Goal: Task Accomplishment & Management: Complete application form

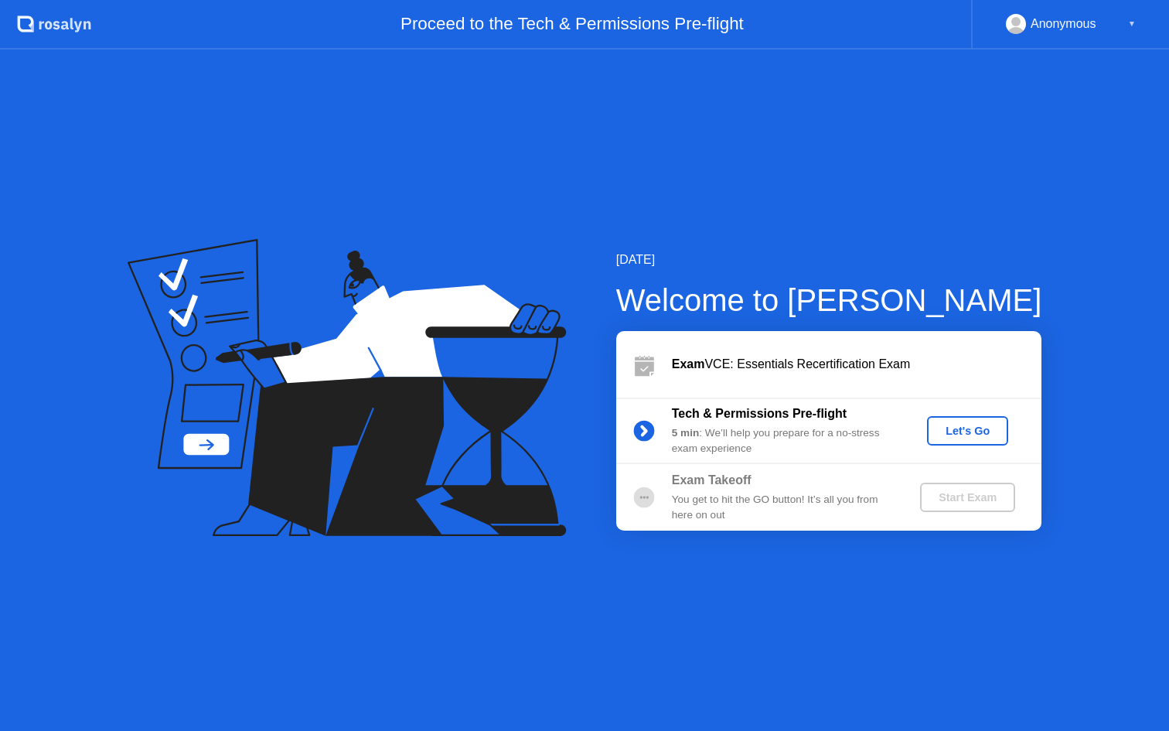
click at [958, 434] on div "Let's Go" at bounding box center [967, 430] width 69 height 12
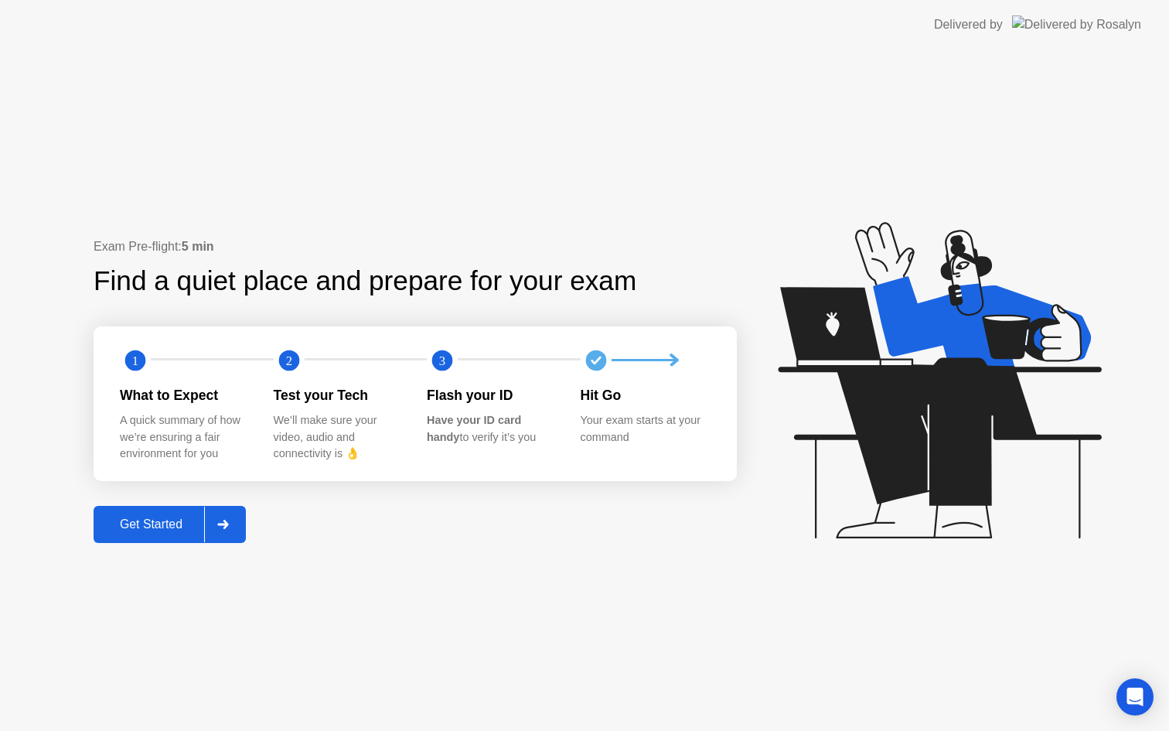
click at [146, 528] on div "Get Started" at bounding box center [151, 524] width 106 height 14
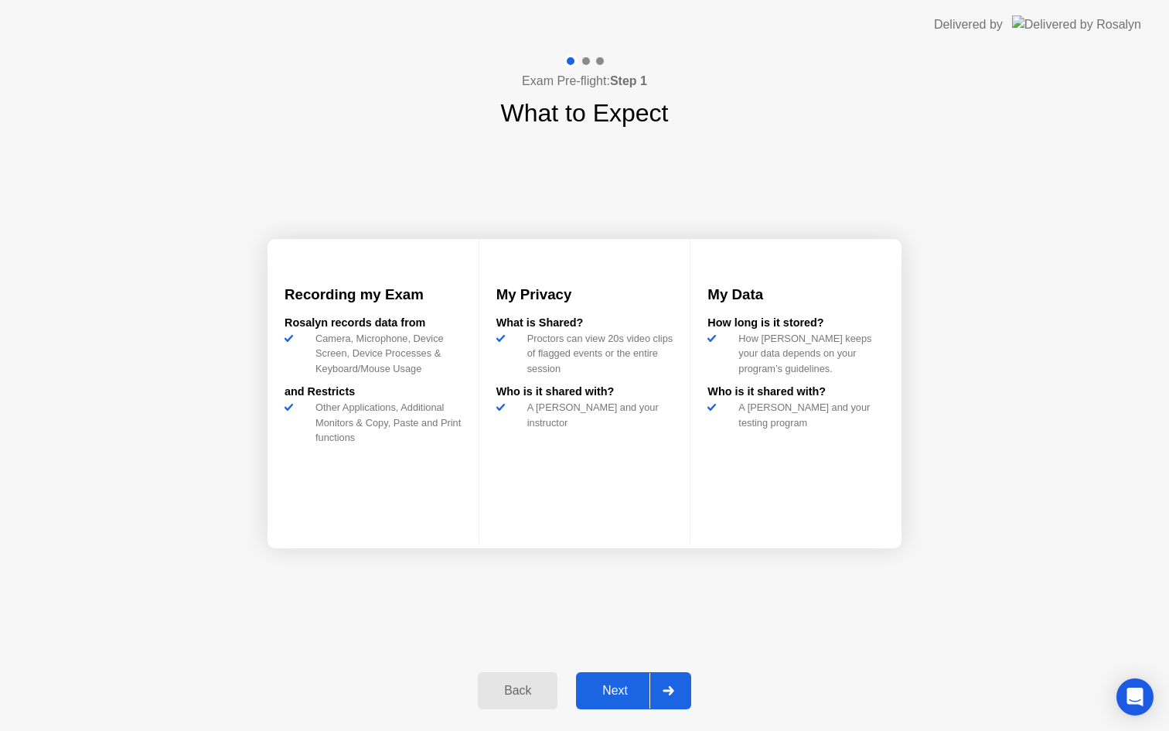
click at [603, 693] on div "Next" at bounding box center [615, 690] width 69 height 14
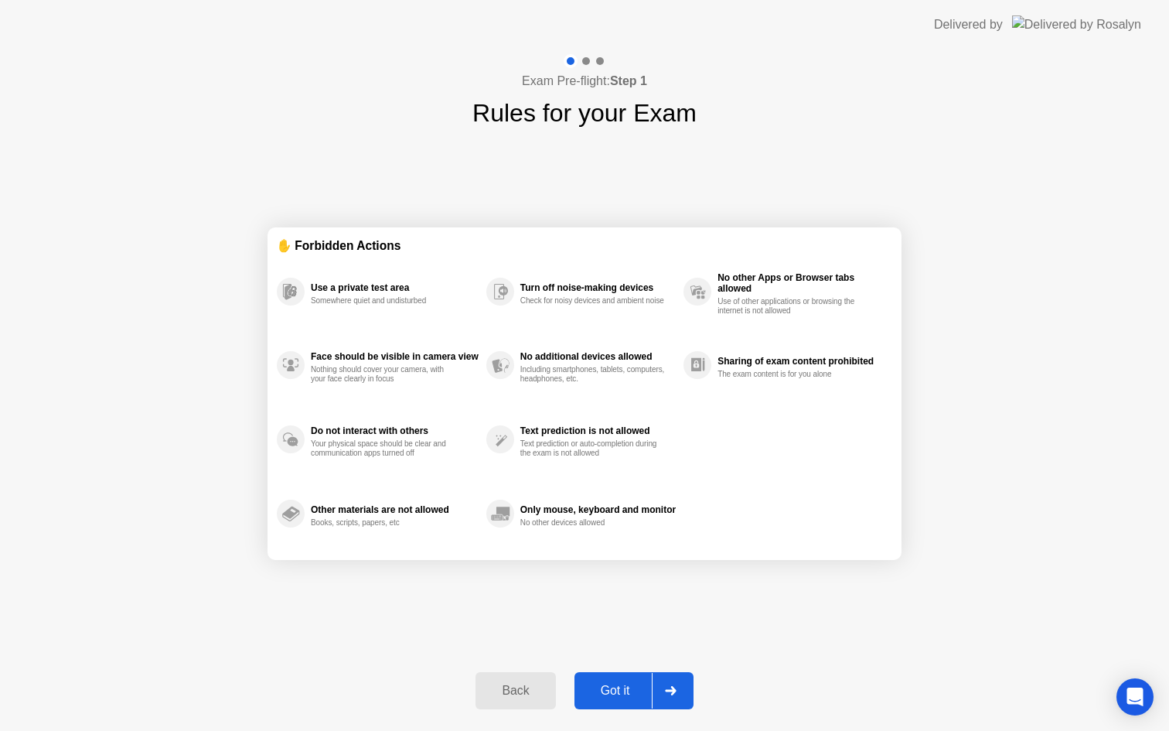
click at [608, 691] on div "Got it" at bounding box center [615, 690] width 73 height 14
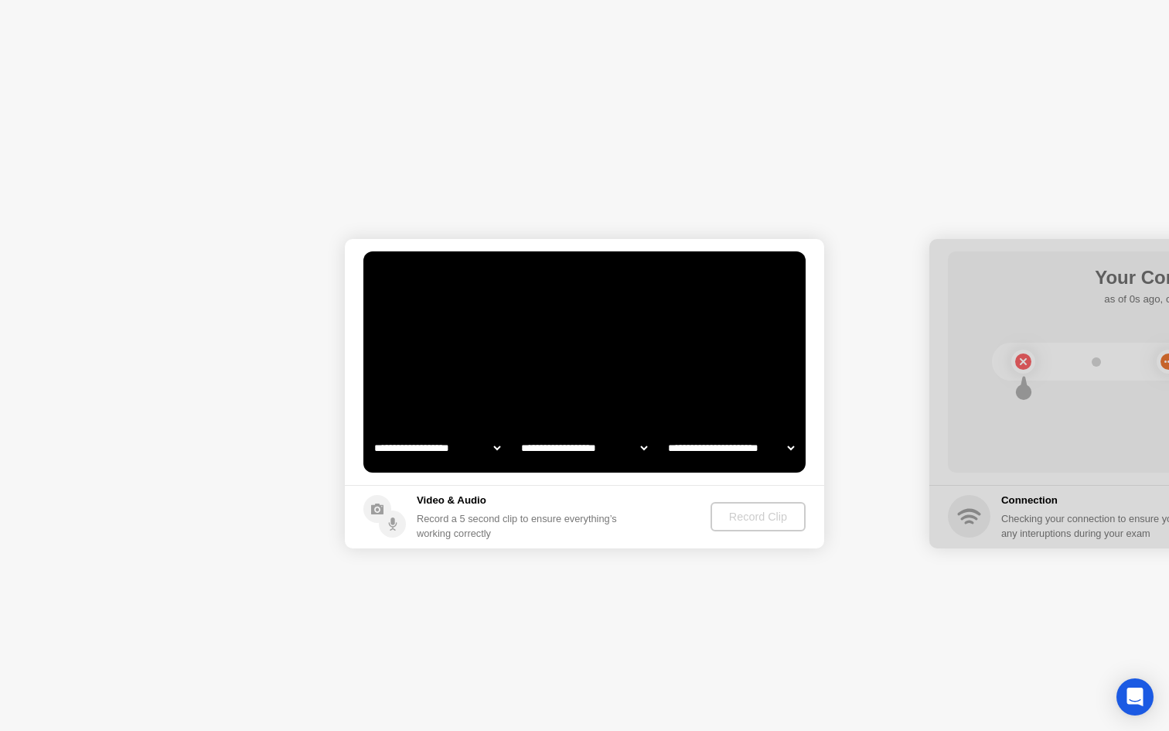
select select "**********"
select select "*******"
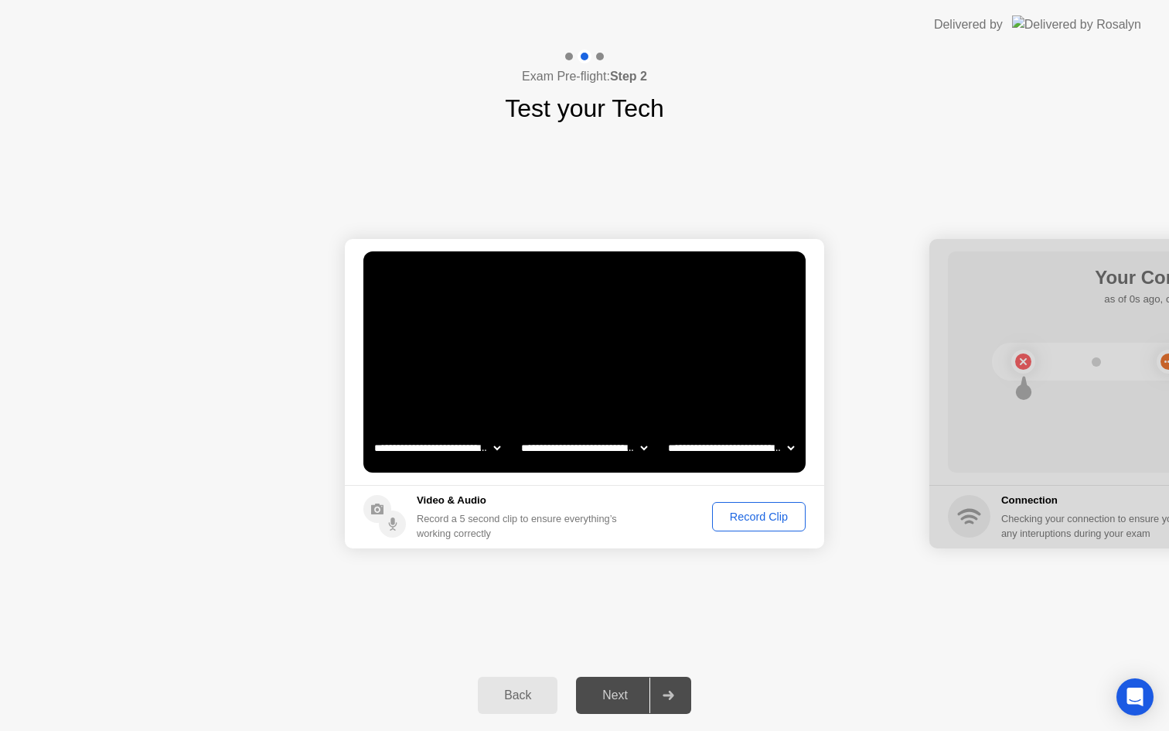
click at [638, 445] on select "**********" at bounding box center [584, 447] width 132 height 31
click at [734, 448] on select "**********" at bounding box center [731, 447] width 132 height 31
click at [633, 622] on div "**********" at bounding box center [584, 393] width 1169 height 533
click at [758, 514] on div "Record Clip" at bounding box center [758, 516] width 83 height 12
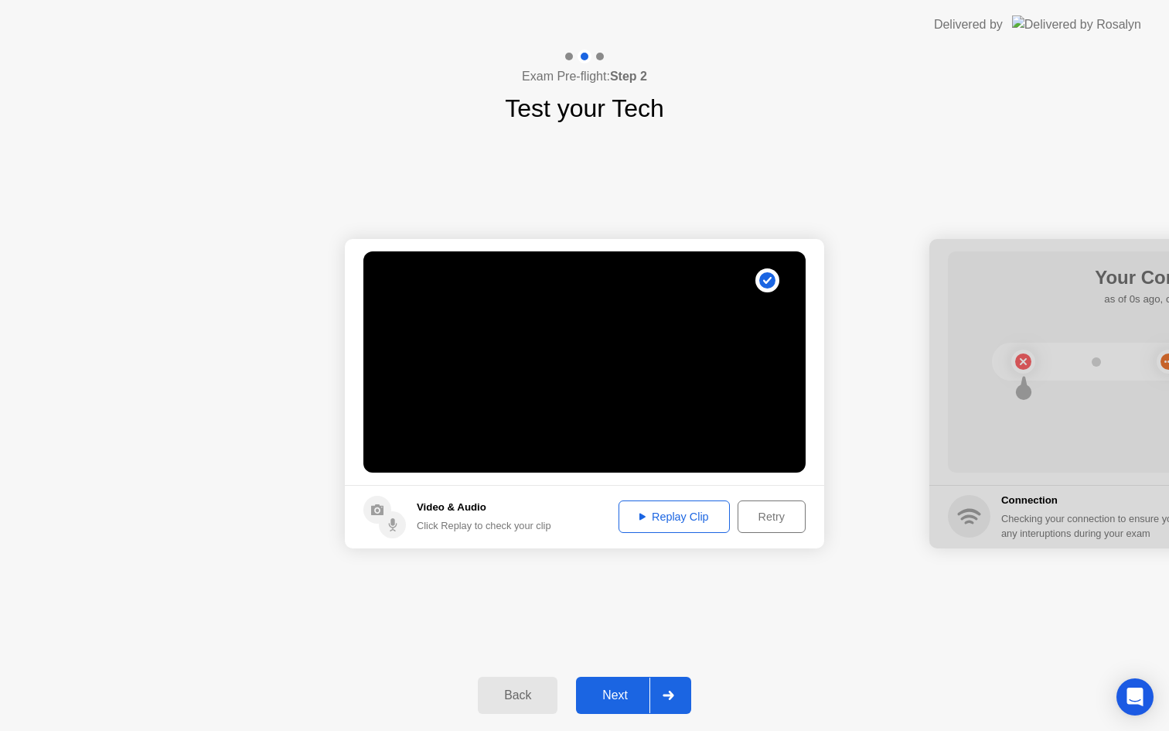
click at [681, 513] on div "Replay Clip" at bounding box center [674, 516] width 101 height 12
click at [643, 515] on div "Replay Clip" at bounding box center [674, 516] width 101 height 12
click at [707, 578] on div "**********" at bounding box center [584, 393] width 1169 height 533
click at [724, 343] on video at bounding box center [584, 361] width 442 height 221
click at [621, 693] on div "Next" at bounding box center [615, 695] width 69 height 14
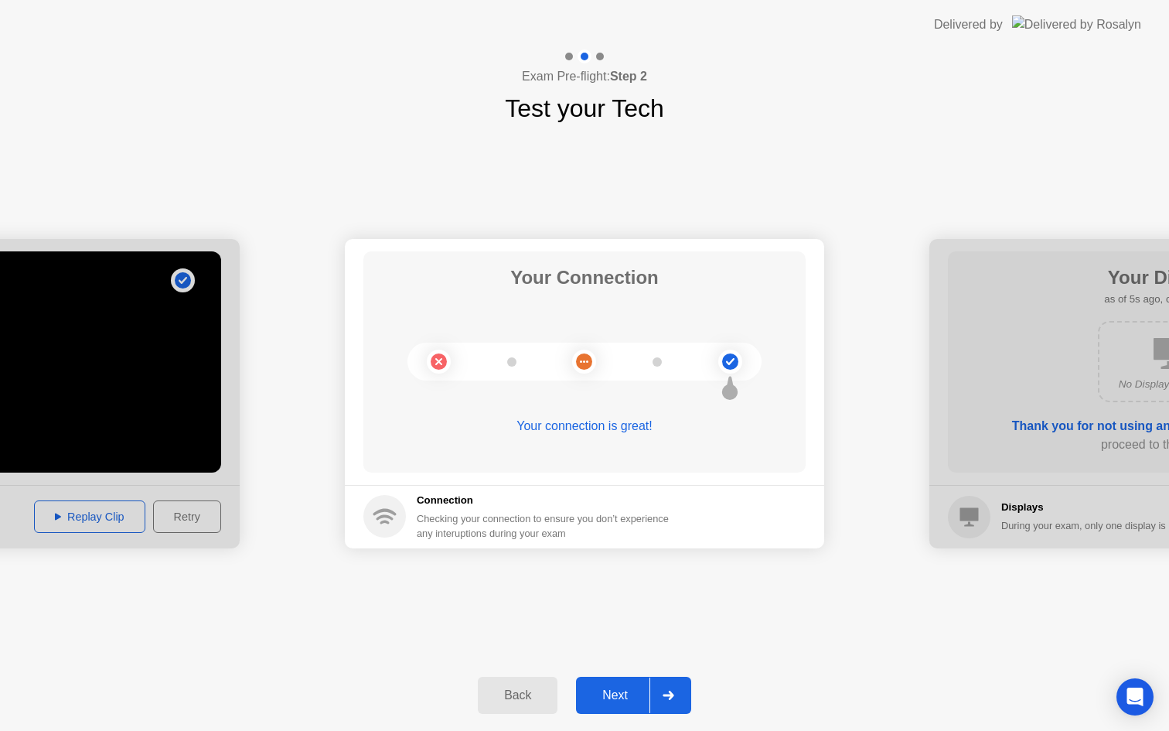
click at [611, 699] on div "Next" at bounding box center [615, 695] width 69 height 14
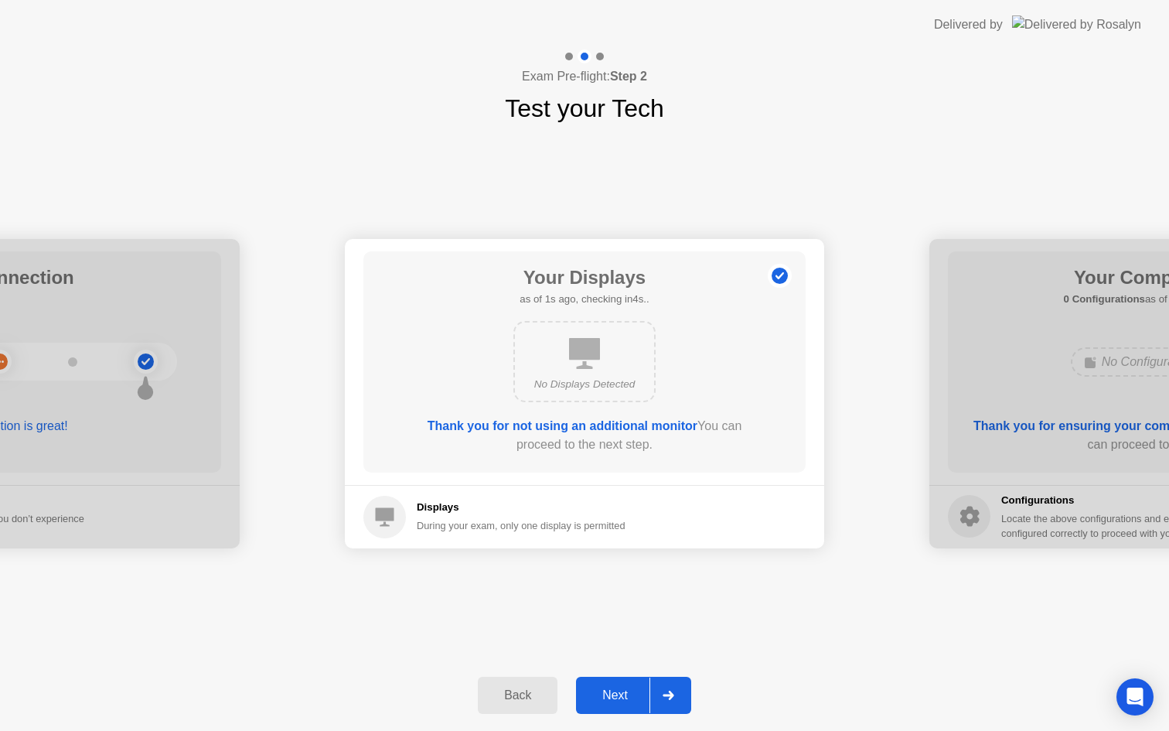
click at [619, 696] on div "Next" at bounding box center [615, 695] width 69 height 14
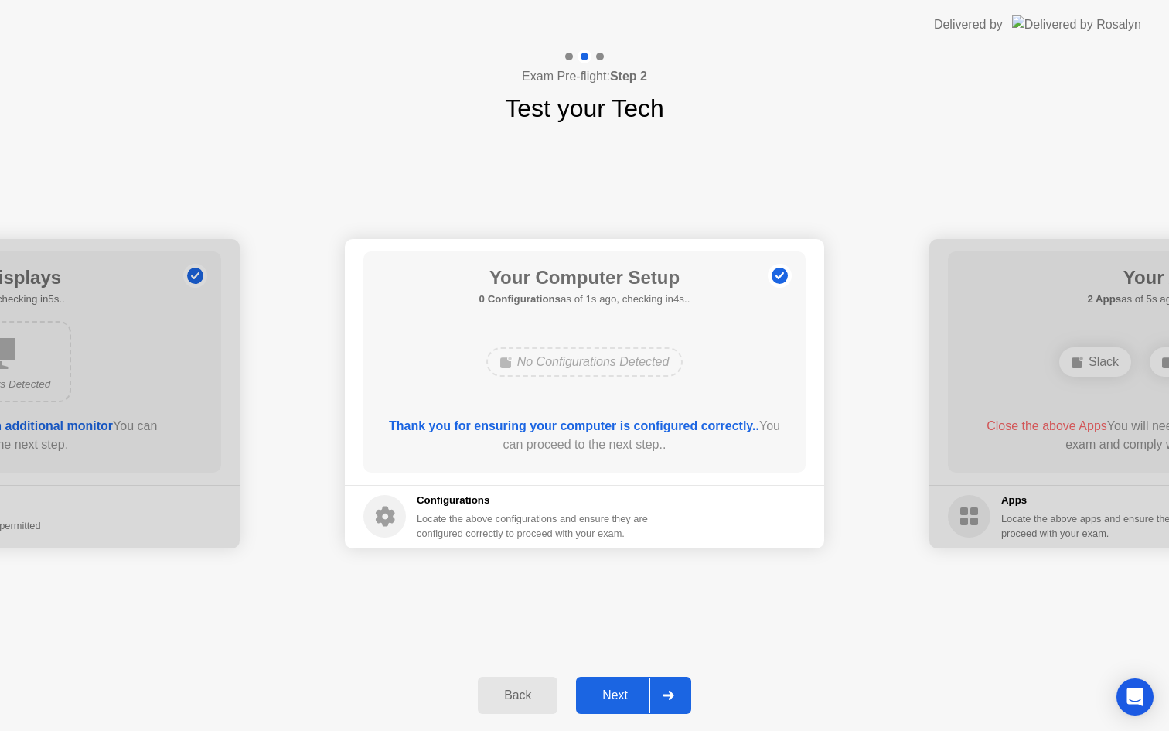
click at [627, 693] on div "Next" at bounding box center [615, 695] width 69 height 14
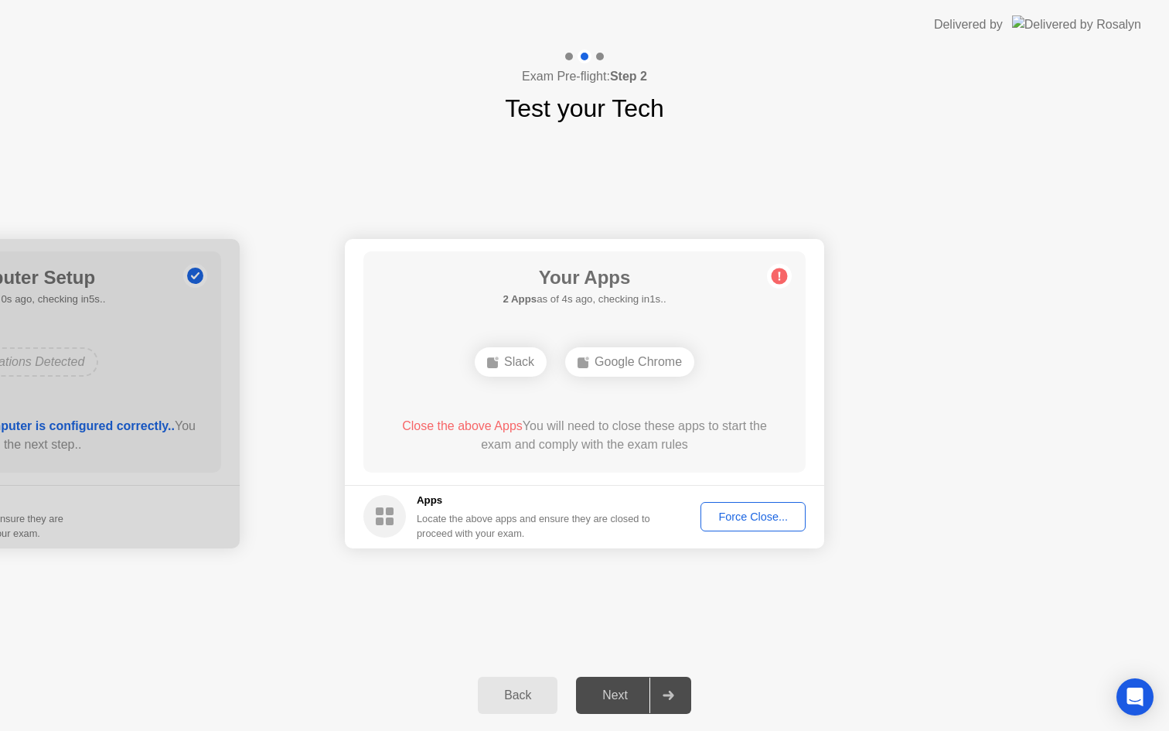
click at [765, 522] on div "Force Close..." at bounding box center [753, 516] width 94 height 12
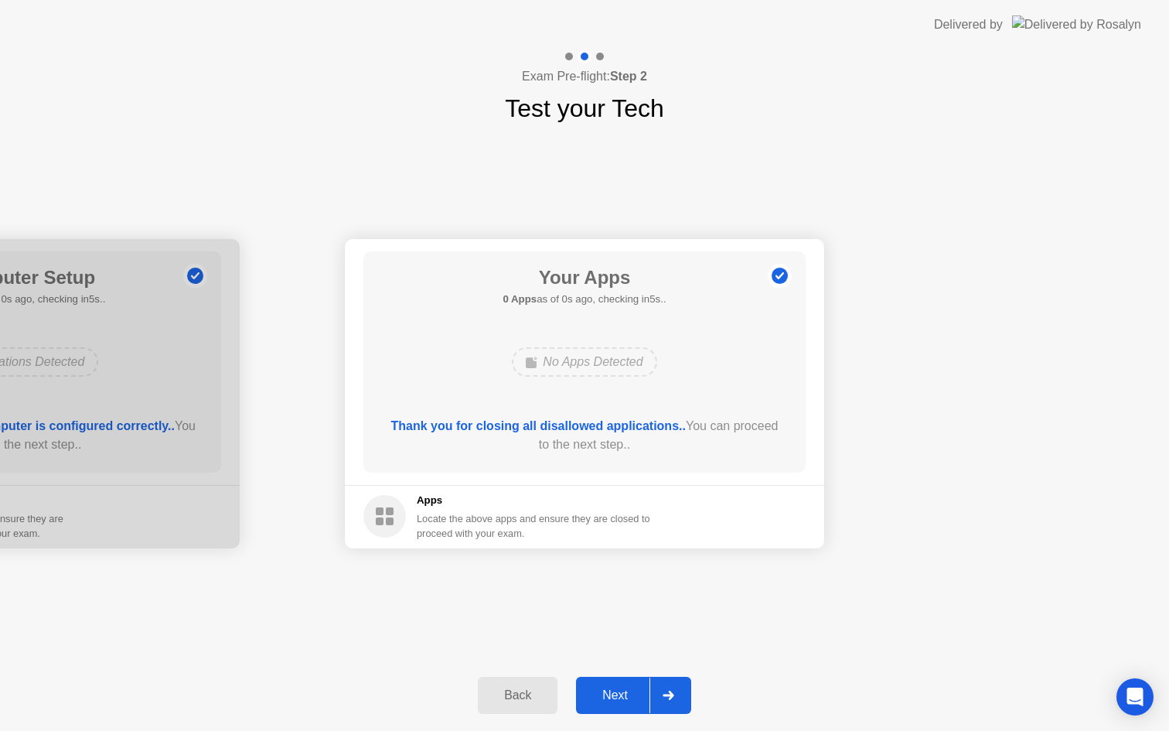
click at [630, 702] on div "Next" at bounding box center [615, 695] width 69 height 14
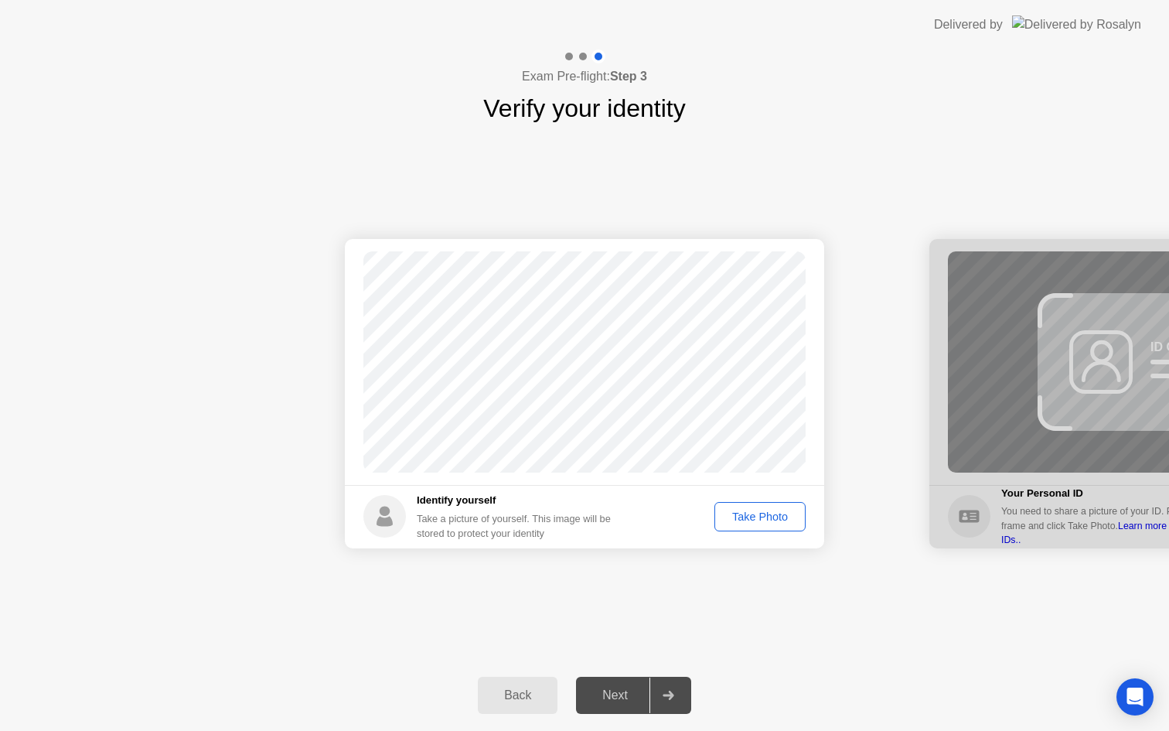
click at [736, 513] on div "Take Photo" at bounding box center [760, 516] width 80 height 12
click at [614, 688] on div "Next" at bounding box center [615, 695] width 69 height 14
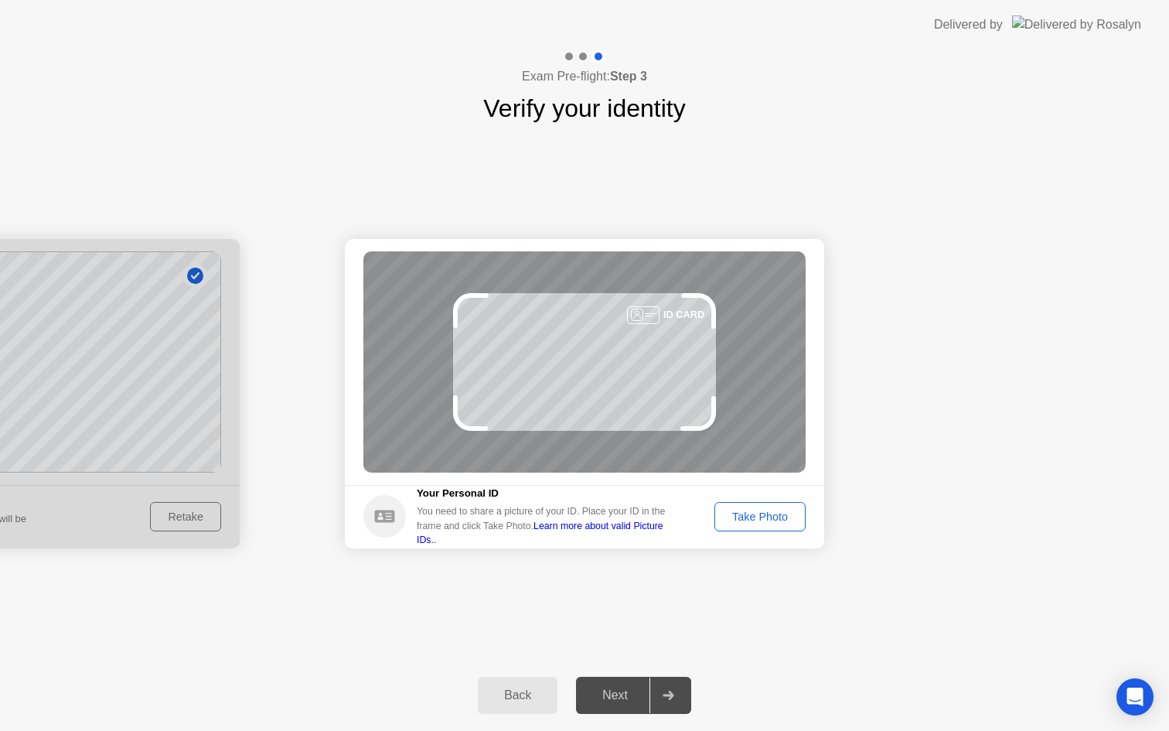
click at [760, 527] on button "Take Photo" at bounding box center [759, 516] width 91 height 29
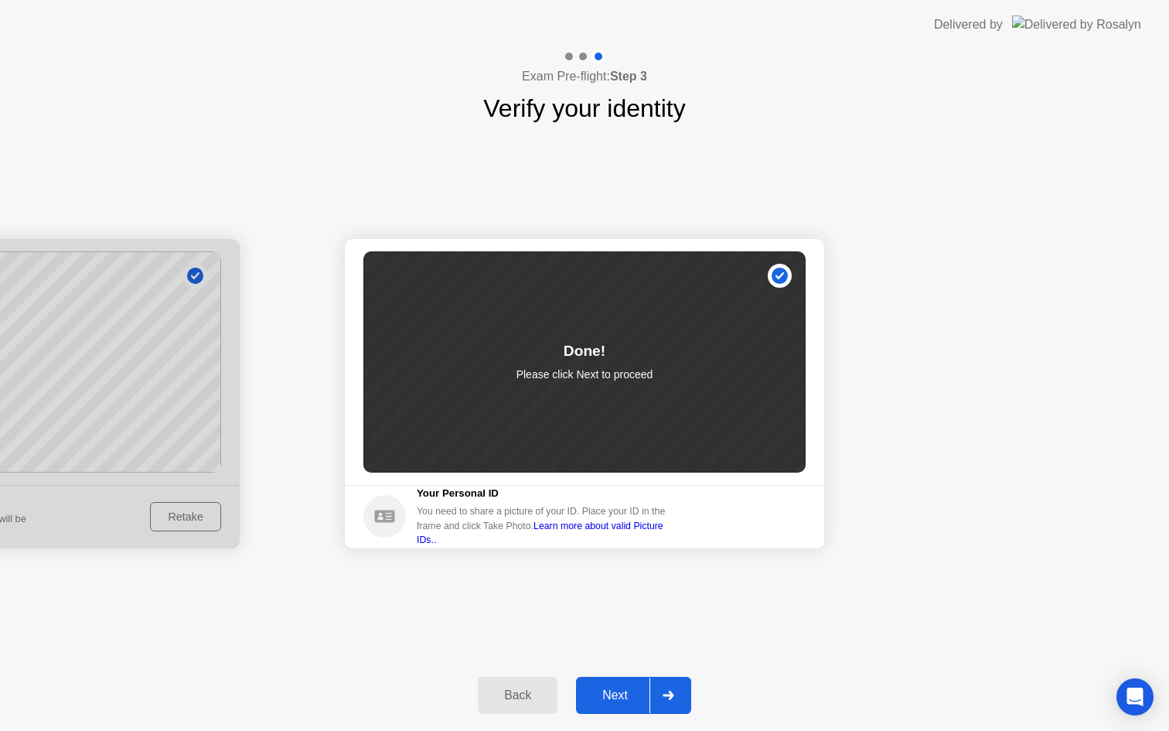
click at [636, 688] on div "Next" at bounding box center [615, 695] width 69 height 14
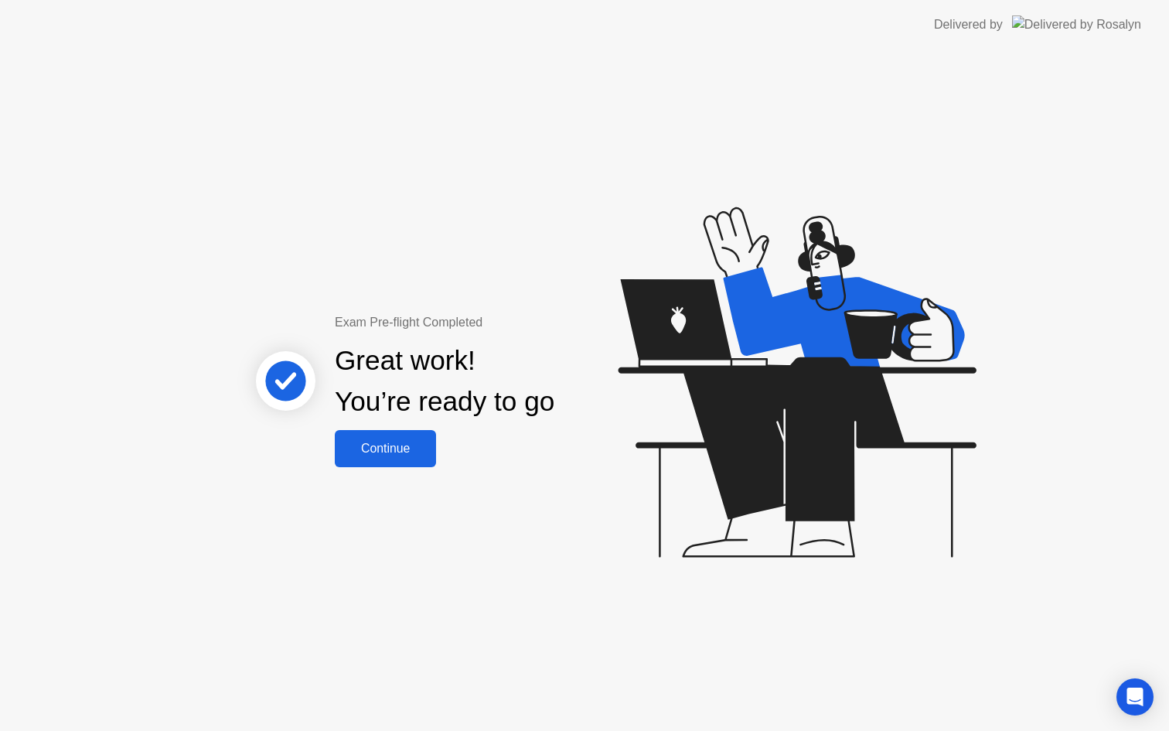
click at [417, 448] on div "Continue" at bounding box center [385, 448] width 92 height 14
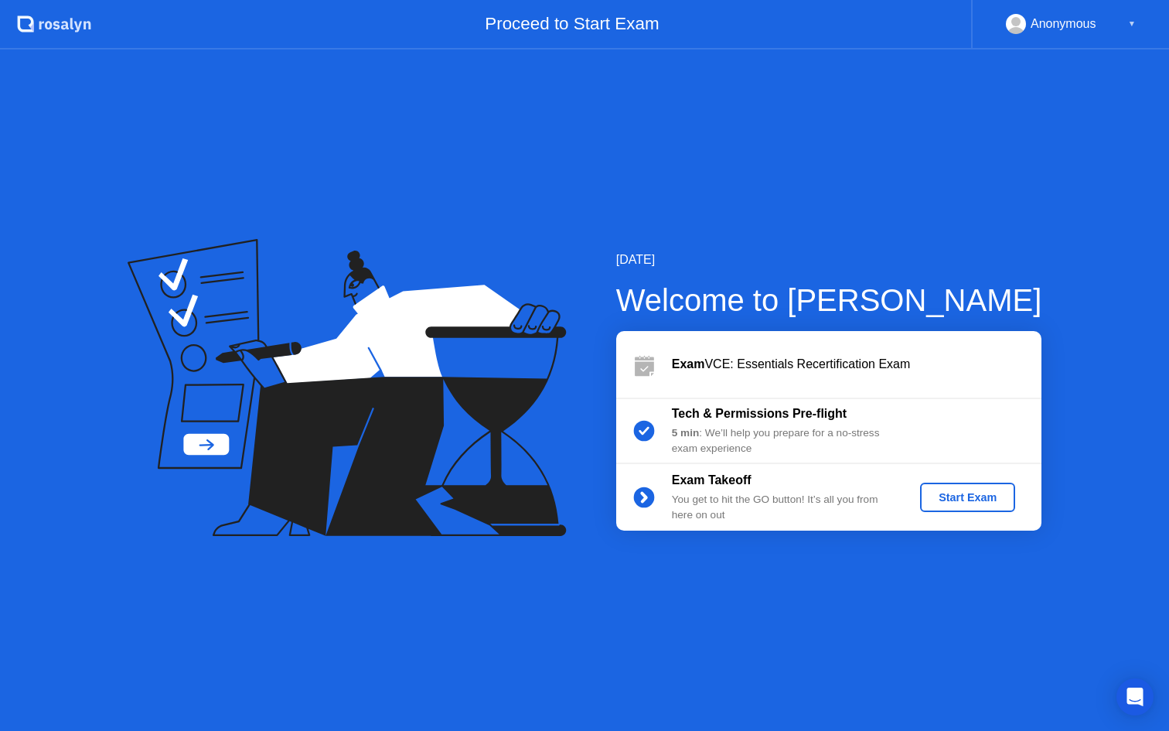
click at [954, 501] on div "Start Exam" at bounding box center [967, 497] width 83 height 12
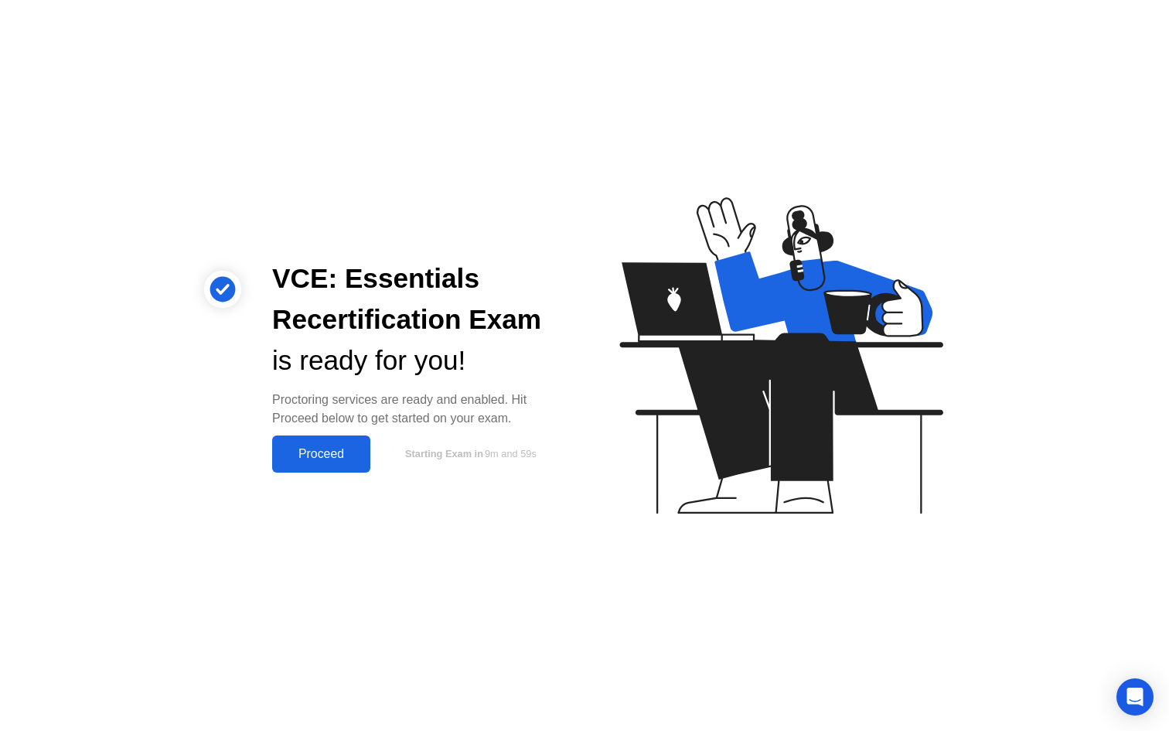
click at [319, 448] on div "Proceed" at bounding box center [321, 454] width 89 height 14
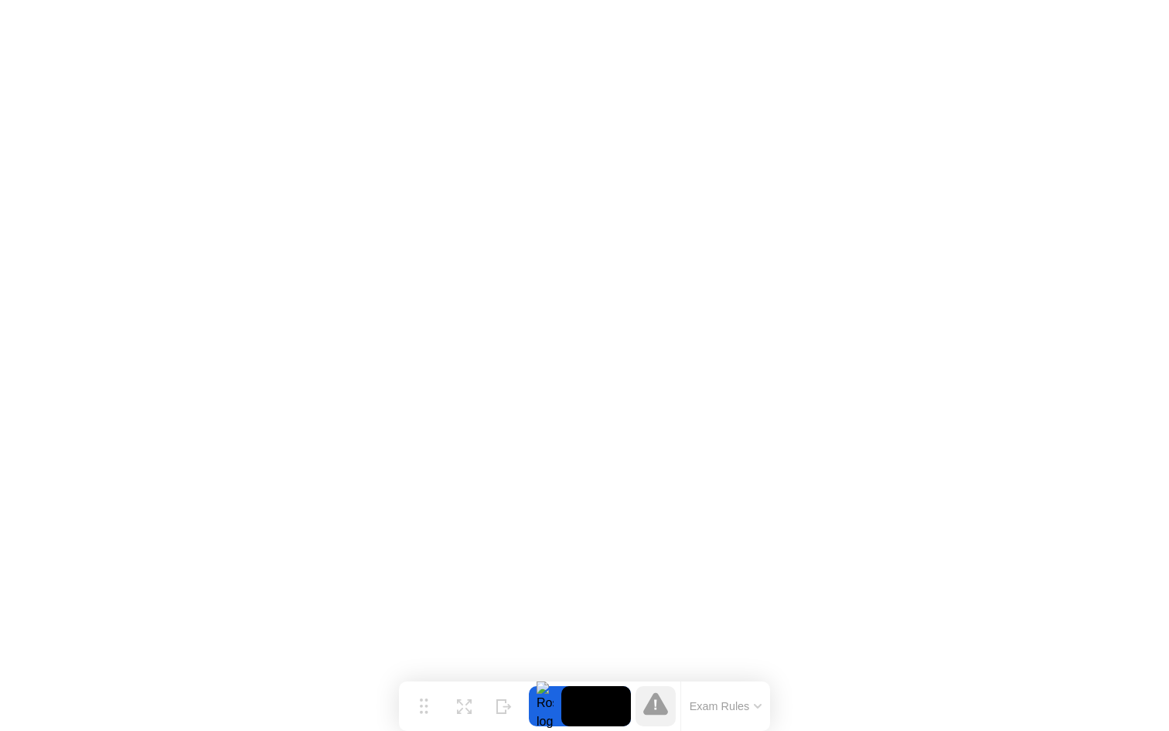
click at [662, 705] on icon at bounding box center [655, 703] width 25 height 22
click at [731, 710] on button "Exam Rules" at bounding box center [726, 706] width 82 height 14
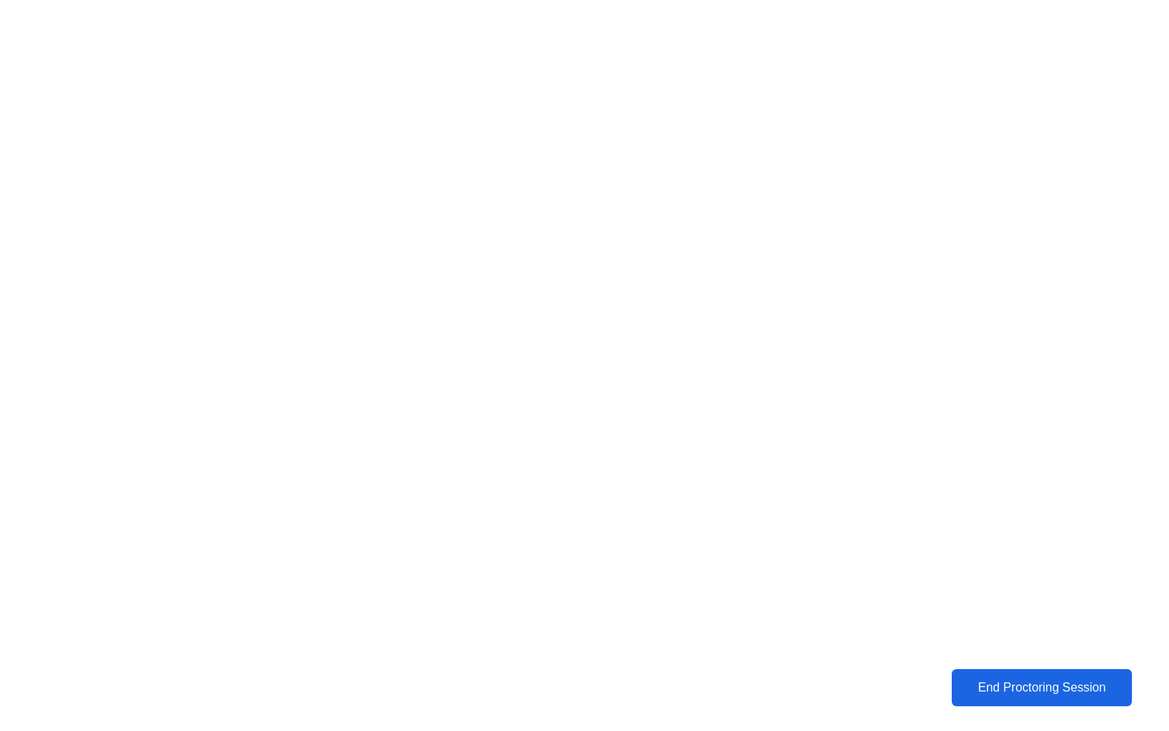
click at [986, 693] on div "End Proctoring Session" at bounding box center [1041, 687] width 171 height 14
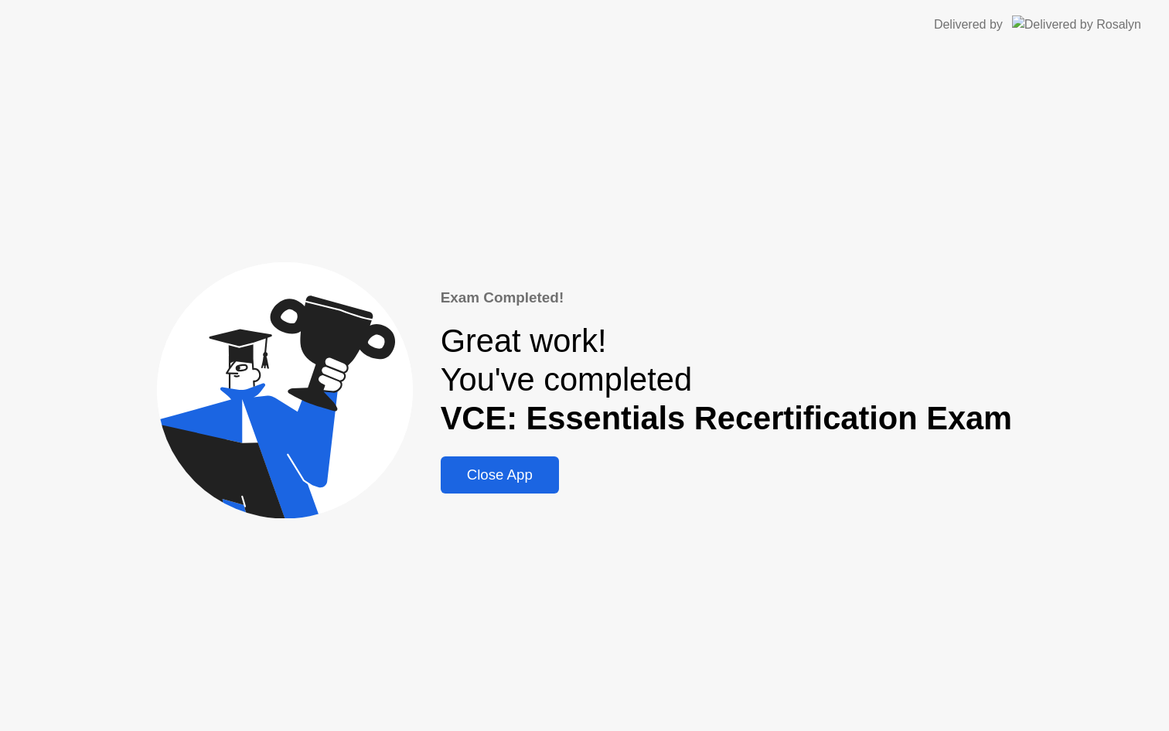
click at [518, 467] on div "Close App" at bounding box center [499, 474] width 109 height 17
